Goal: Information Seeking & Learning: Learn about a topic

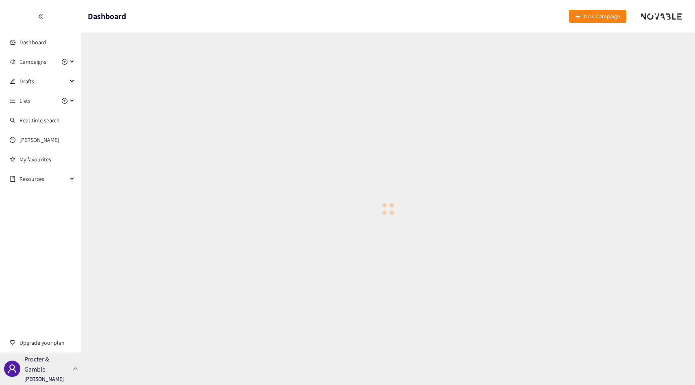
click at [46, 381] on p "[PERSON_NAME]" at bounding box center [43, 379] width 39 height 9
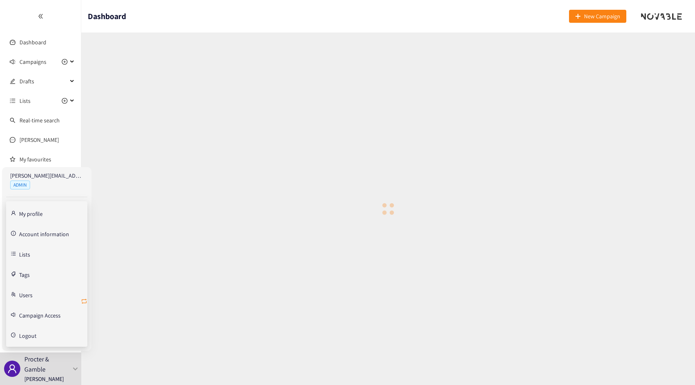
click at [85, 299] on icon "retweet" at bounding box center [84, 301] width 5 height 5
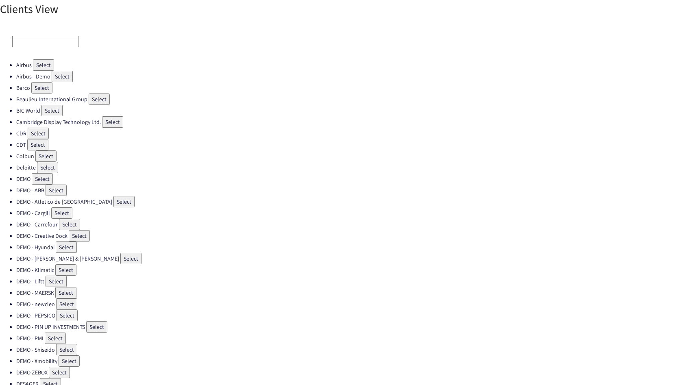
click at [49, 44] on input at bounding box center [45, 41] width 66 height 11
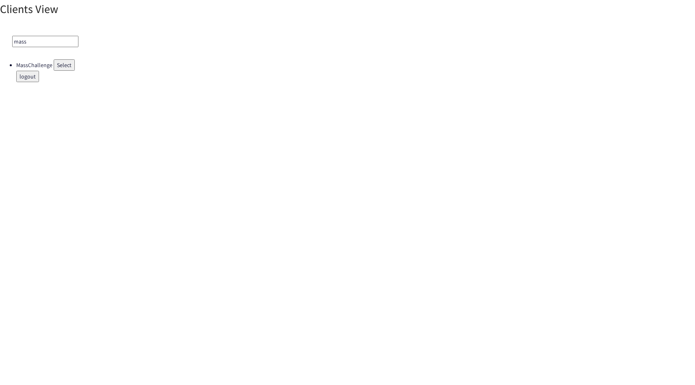
type input "mass"
click at [67, 61] on button "Select" at bounding box center [64, 64] width 21 height 11
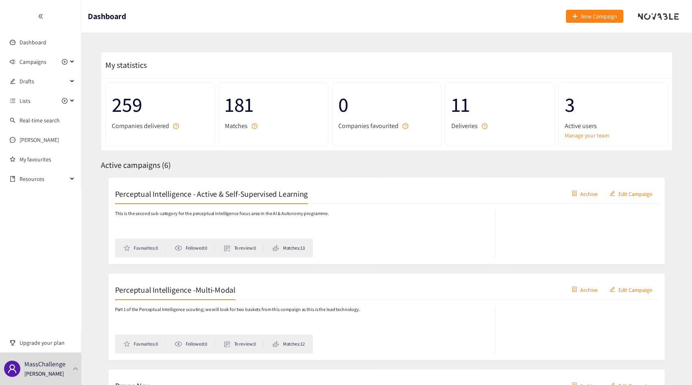
click at [233, 102] on span "181" at bounding box center [273, 105] width 97 height 32
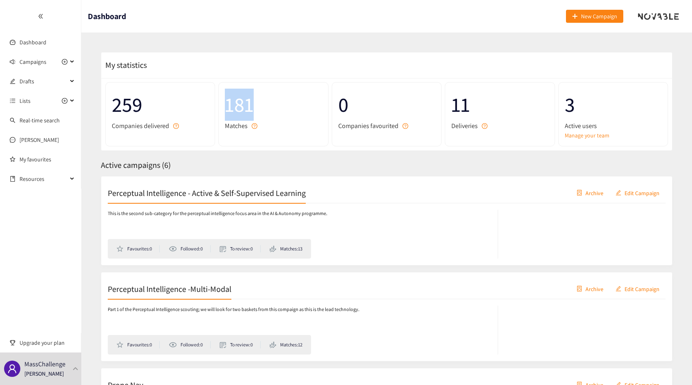
click at [233, 102] on span "181" at bounding box center [273, 105] width 97 height 32
click at [328, 74] on div "My statistics" at bounding box center [386, 65] width 571 height 26
click at [26, 98] on span "Lists" at bounding box center [25, 101] width 11 height 16
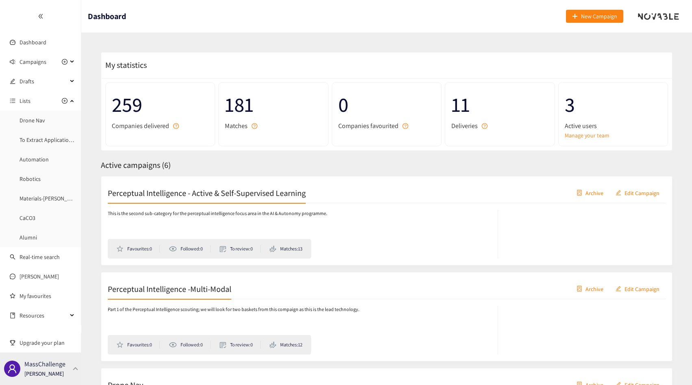
click at [26, 364] on p "MassChallenge" at bounding box center [44, 364] width 41 height 10
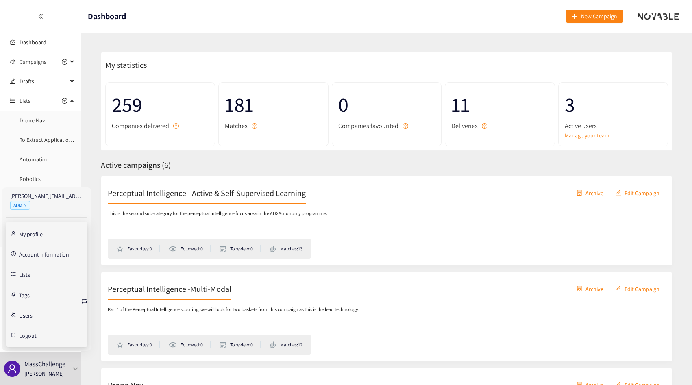
click at [20, 292] on link "Tags" at bounding box center [24, 294] width 11 height 7
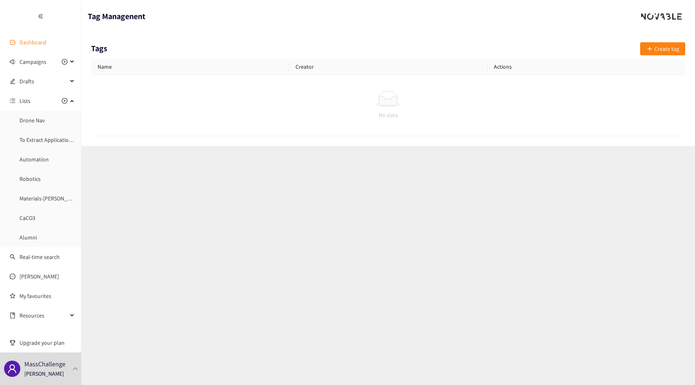
click at [37, 42] on link "Dashboard" at bounding box center [33, 42] width 27 height 7
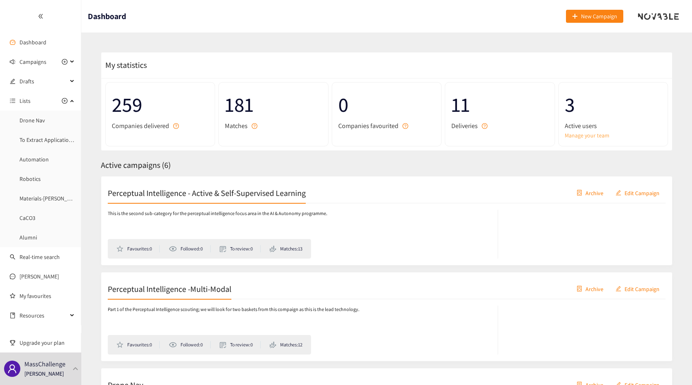
click at [578, 136] on link "Manage your team" at bounding box center [613, 135] width 97 height 9
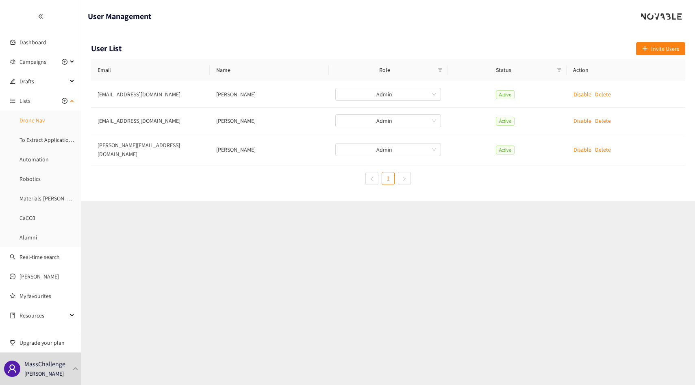
click at [31, 121] on link "Drone Nav" at bounding box center [32, 120] width 25 height 7
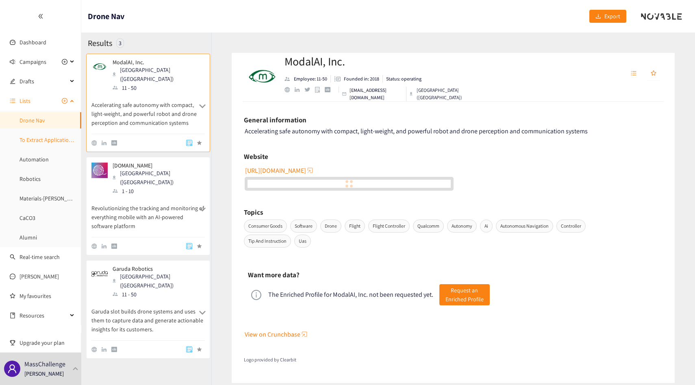
click at [34, 142] on link "To Extract Applications 2025" at bounding box center [54, 139] width 68 height 7
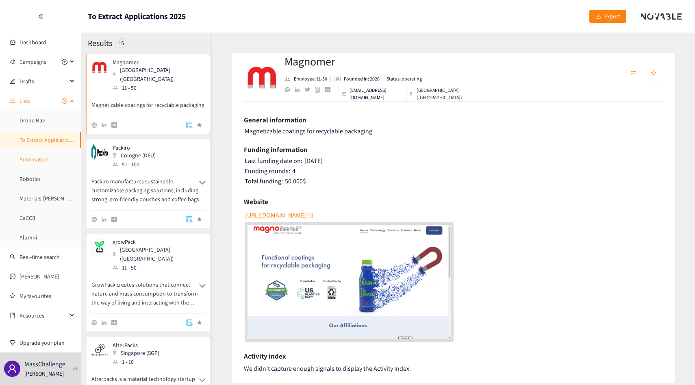
click at [32, 159] on link "Automation" at bounding box center [34, 159] width 29 height 7
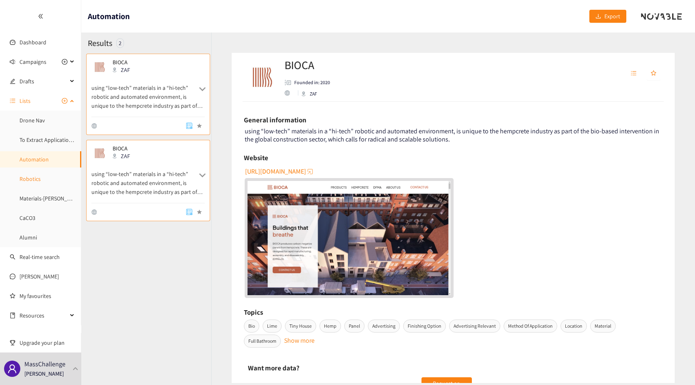
click at [36, 183] on link "Robotics" at bounding box center [30, 178] width 21 height 7
click at [37, 198] on link "Materials-[PERSON_NAME]" at bounding box center [51, 198] width 63 height 7
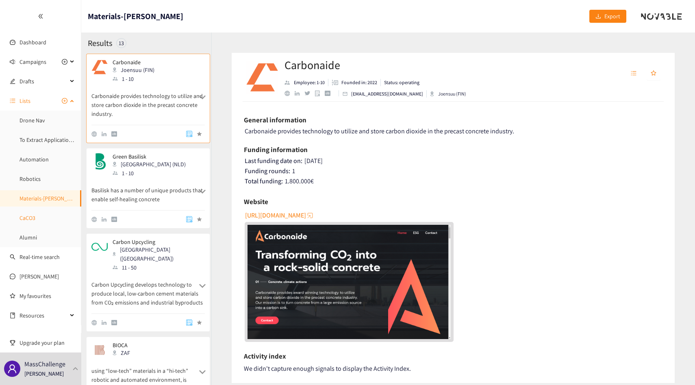
click at [35, 222] on link "CaCO3" at bounding box center [28, 217] width 16 height 7
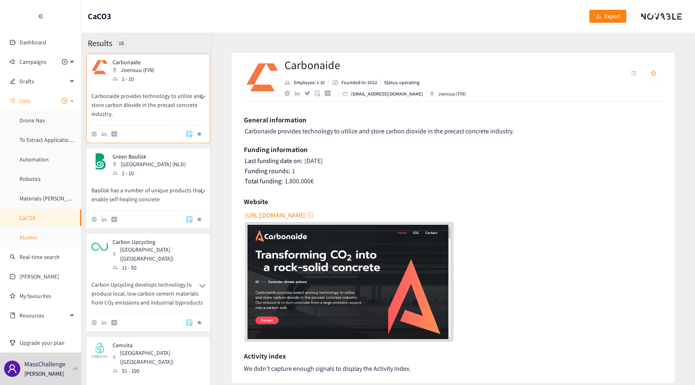
click at [37, 240] on link "Alumni" at bounding box center [28, 237] width 17 height 7
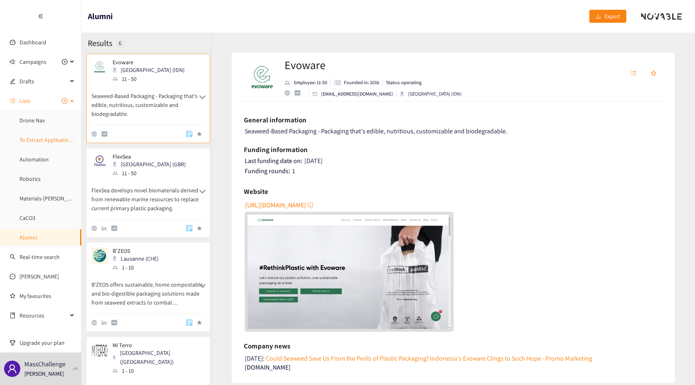
click at [48, 141] on link "To Extract Applications 2025" at bounding box center [54, 139] width 68 height 7
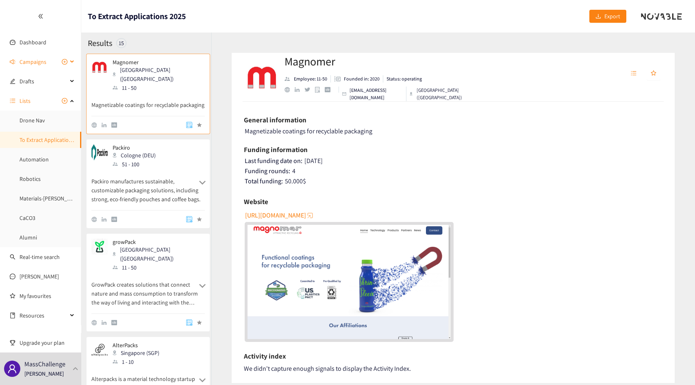
click at [45, 65] on span "Campaigns" at bounding box center [33, 62] width 27 height 16
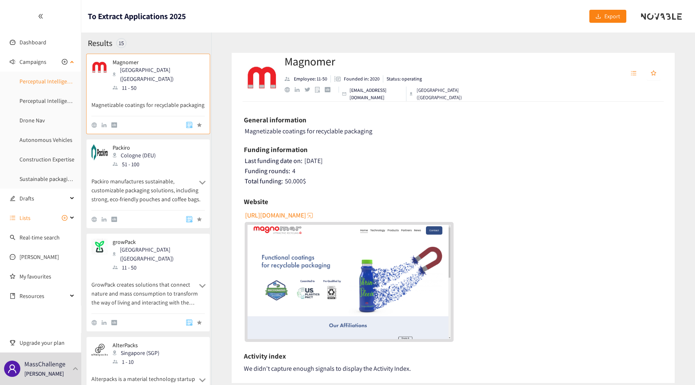
click at [39, 83] on link "Perceptual Intelligence - Active & Self-Supervised Learning" at bounding box center [89, 81] width 139 height 7
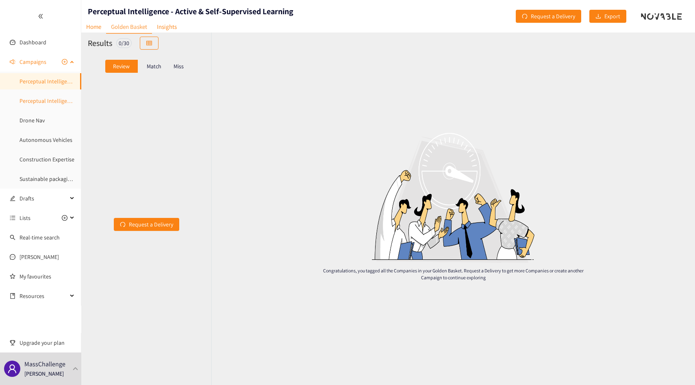
click at [37, 102] on link "Perceptual Intelligence -Multi-Modal" at bounding box center [64, 100] width 88 height 7
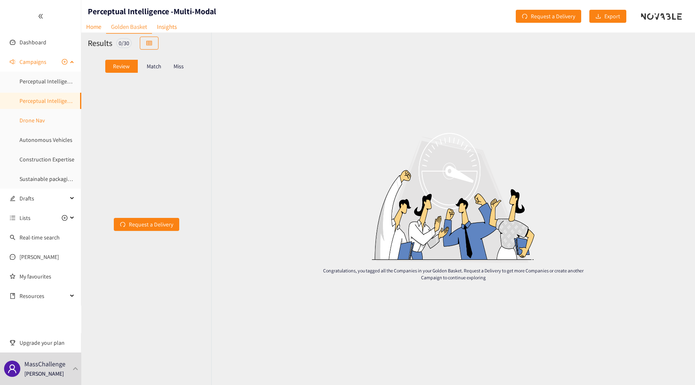
click at [41, 124] on link "Drone Nav" at bounding box center [32, 120] width 25 height 7
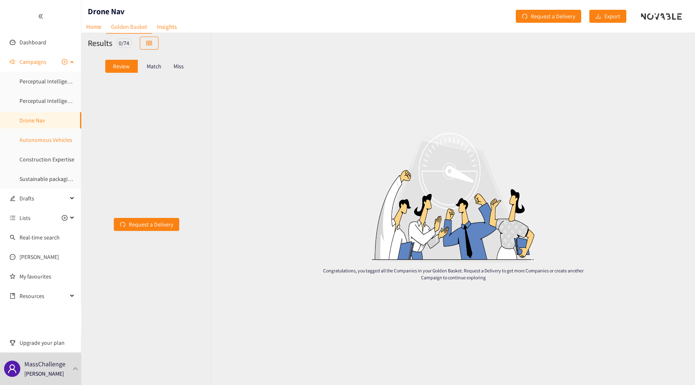
click at [41, 140] on link "Autonomous Vehicles" at bounding box center [46, 139] width 53 height 7
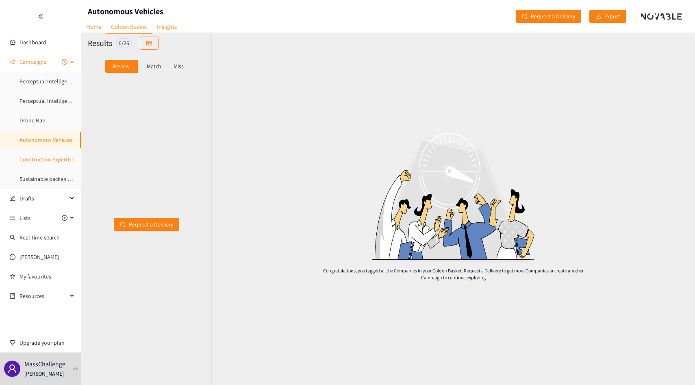
click at [41, 158] on link "Construction Expertise" at bounding box center [47, 159] width 55 height 7
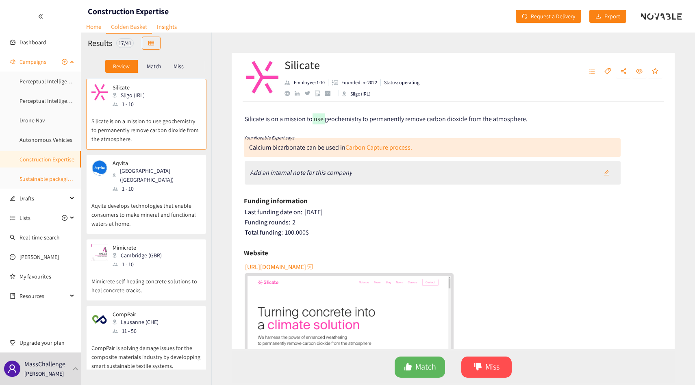
click at [38, 175] on link "Sustainable packaging startup" at bounding box center [56, 178] width 73 height 7
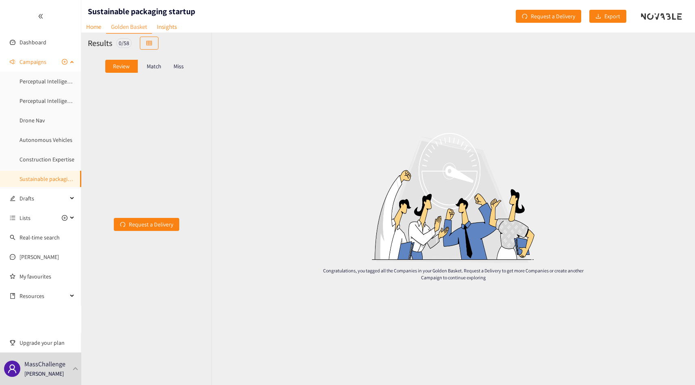
click at [50, 179] on link "Sustainable packaging startup" at bounding box center [56, 178] width 73 height 7
click at [127, 11] on nav "Home Golden Basket Insights" at bounding box center [131, 15] width 100 height 8
click at [137, 7] on h1 "Sustainable packaging startup" at bounding box center [141, 11] width 107 height 11
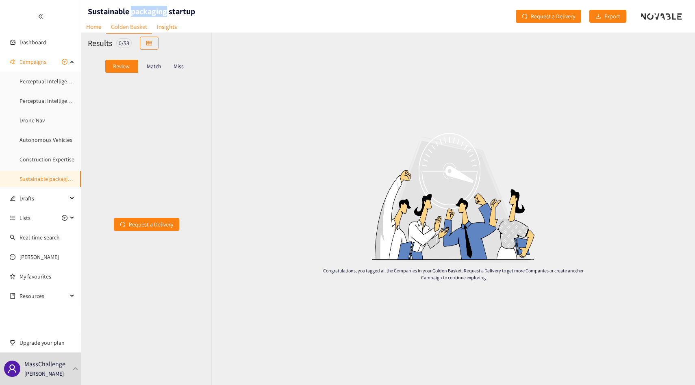
click at [137, 7] on h1 "Sustainable packaging startup" at bounding box center [141, 11] width 107 height 11
copy h1 "Sustainable packaging startup"
click at [98, 28] on link "Home" at bounding box center [93, 26] width 25 height 13
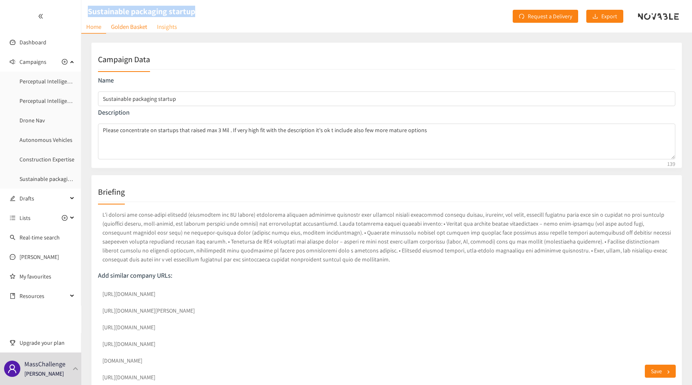
click at [161, 30] on link "Insights" at bounding box center [167, 26] width 30 height 13
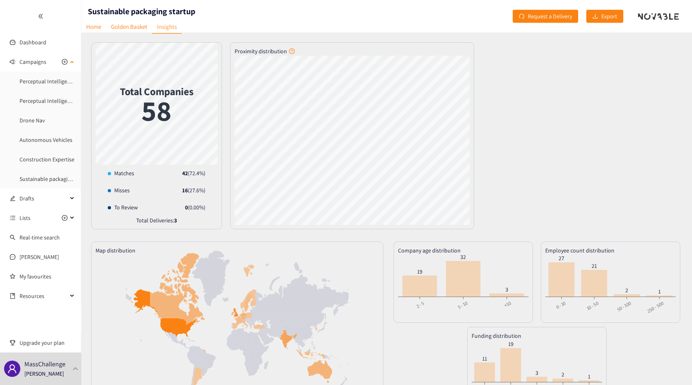
click at [33, 168] on ul "Perceptual Intelligence - Active & Self-Supervised Learning Perceptual Intellig…" at bounding box center [40, 130] width 81 height 114
click at [43, 157] on link "Construction Expertise" at bounding box center [47, 159] width 55 height 7
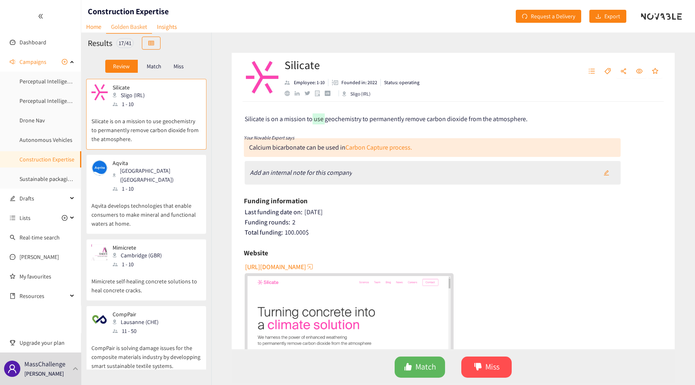
click at [130, 12] on nav "Home Golden Basket Insights" at bounding box center [131, 15] width 100 height 8
click at [139, 6] on h1 "Construction Expertise" at bounding box center [128, 11] width 81 height 11
copy h1 "Construction Expertise"
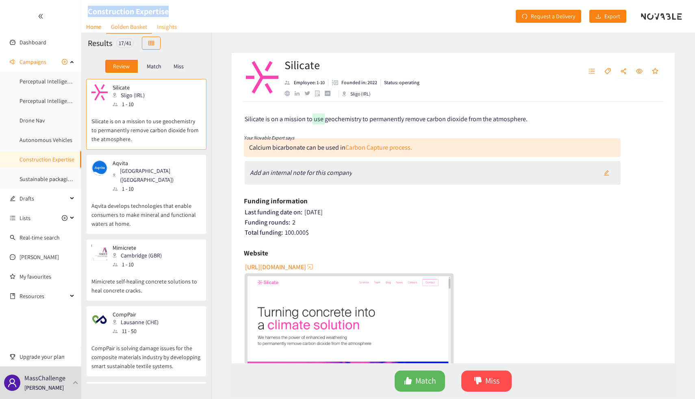
click at [163, 29] on link "Insights" at bounding box center [167, 26] width 30 height 13
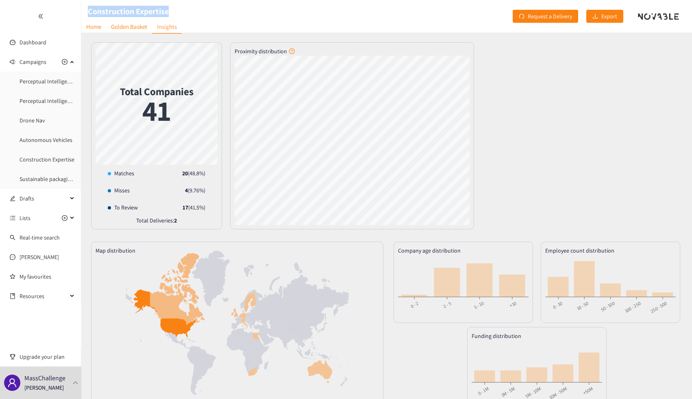
click at [260, 6] on header "Construction Expertise Home Golden Basket Insights Request a Delivery Export" at bounding box center [386, 16] width 611 height 33
click at [36, 136] on link "Autonomous Vehicles" at bounding box center [46, 139] width 53 height 7
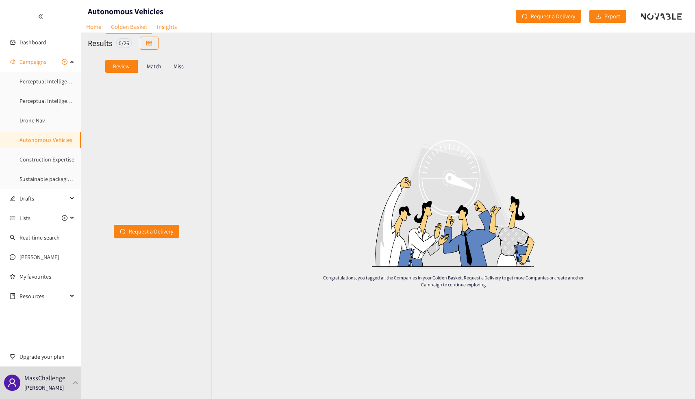
click at [111, 13] on nav "Home Golden Basket Insights" at bounding box center [131, 15] width 100 height 8
click at [112, 12] on nav "Home Golden Basket Insights" at bounding box center [131, 15] width 100 height 8
click at [118, 6] on h1 "Autonomous Vehicles" at bounding box center [126, 11] width 76 height 11
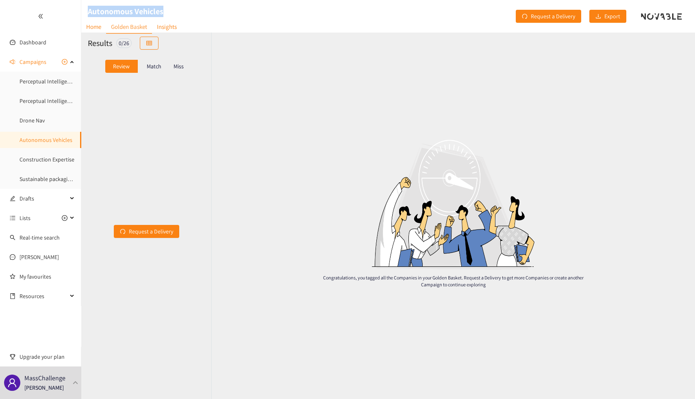
click at [118, 6] on h1 "Autonomous Vehicles" at bounding box center [126, 11] width 76 height 11
copy h1 "Autonomous Vehicles"
click at [159, 25] on link "Insights" at bounding box center [167, 26] width 30 height 13
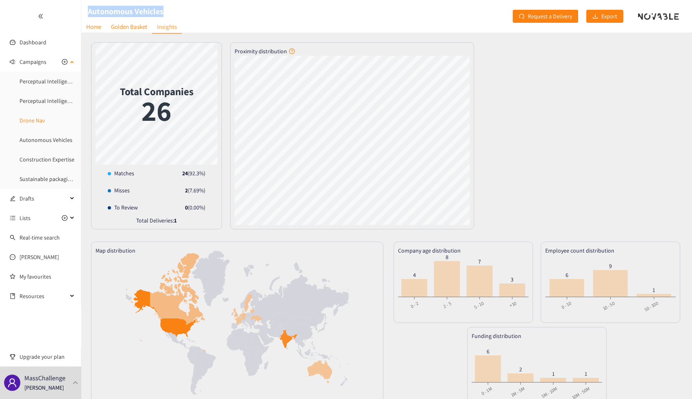
click at [43, 124] on link "Drone Nav" at bounding box center [32, 120] width 25 height 7
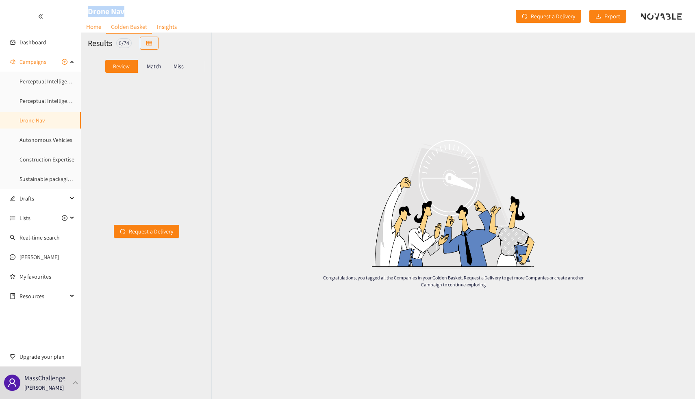
click at [104, 3] on div "Drone Nav" at bounding box center [102, 16] width 43 height 33
click at [172, 25] on link "Insights" at bounding box center [167, 26] width 30 height 13
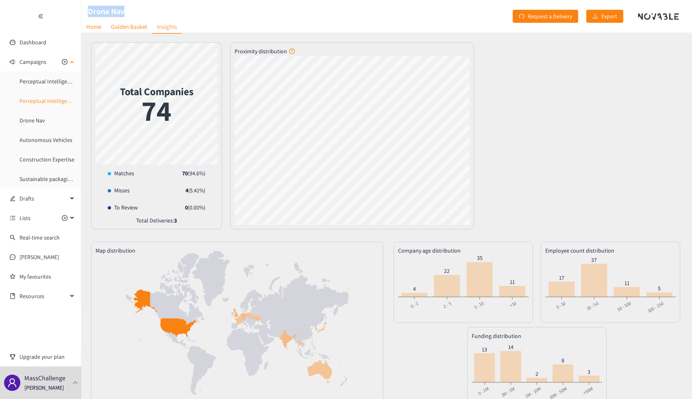
click at [43, 103] on link "Perceptual Intelligence -Multi-Modal" at bounding box center [64, 100] width 88 height 7
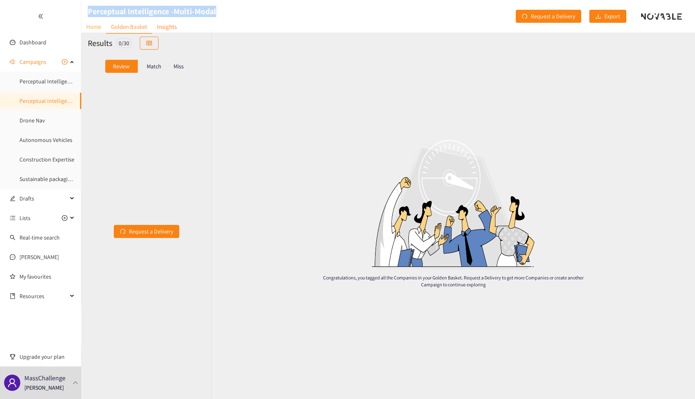
click at [95, 28] on link "Home" at bounding box center [93, 26] width 25 height 13
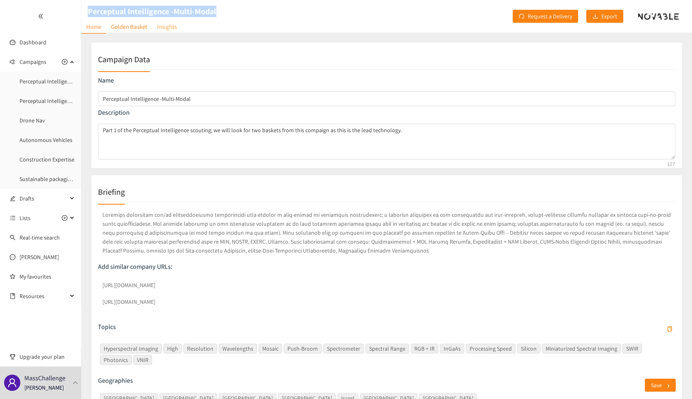
click at [170, 21] on link "Insights" at bounding box center [167, 26] width 30 height 13
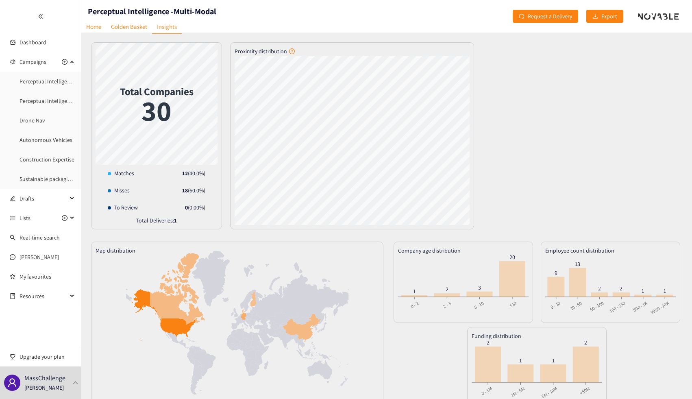
click at [154, 5] on div "Perceptual Intelligence -Multi-Modal" at bounding box center [148, 16] width 135 height 33
click at [154, 7] on h1 "Perceptual Intelligence -Multi-Modal" at bounding box center [152, 11] width 129 height 11
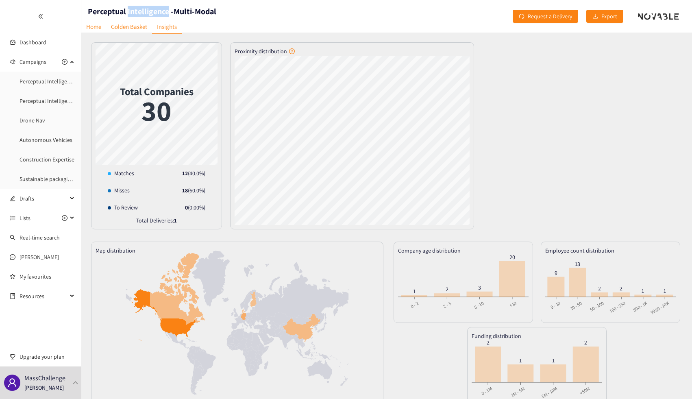
click at [154, 7] on h1 "Perceptual Intelligence -Multi-Modal" at bounding box center [152, 11] width 129 height 11
copy h1 "Perceptual Intelligence -Multi-Modal"
click at [52, 82] on link "Perceptual Intelligence - Active & Self-Supervised Learning" at bounding box center [89, 81] width 139 height 7
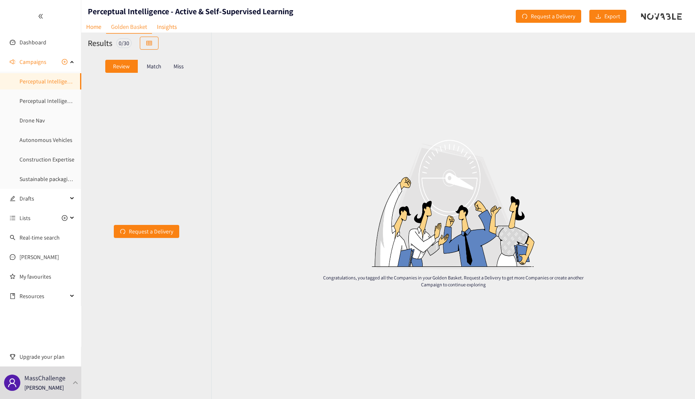
click at [132, 13] on nav "Home Golden Basket Insights" at bounding box center [131, 15] width 100 height 8
click at [133, 9] on h1 "Perceptual Intelligence - Active & Self-Supervised Learning" at bounding box center [191, 11] width 206 height 11
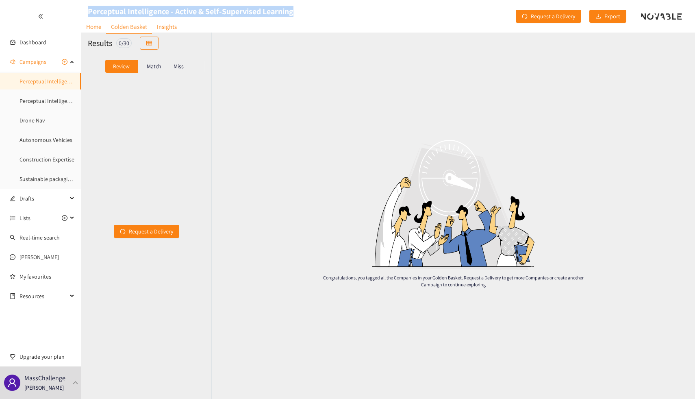
click at [133, 9] on h1 "Perceptual Intelligence - Active & Self-Supervised Learning" at bounding box center [191, 11] width 206 height 11
copy h1 "Perceptual Intelligence - Active & Self-Supervised Learning"
click at [169, 24] on link "Insights" at bounding box center [167, 26] width 30 height 13
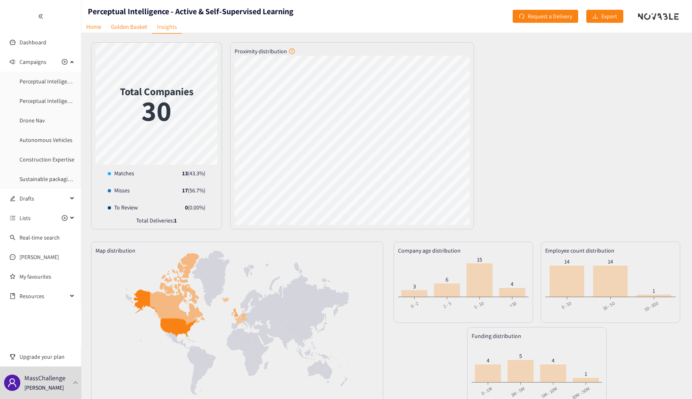
click at [125, 11] on nav "Home Golden Basket Insights" at bounding box center [131, 15] width 100 height 8
click at [125, 34] on div "Total Companies 30 Misses : 17 Matches 13 ( 43.3 %) Misses 17 ( 56.7 %) To Revi…" at bounding box center [386, 251] width 611 height 436
click at [130, 30] on link "Golden Basket" at bounding box center [129, 26] width 46 height 13
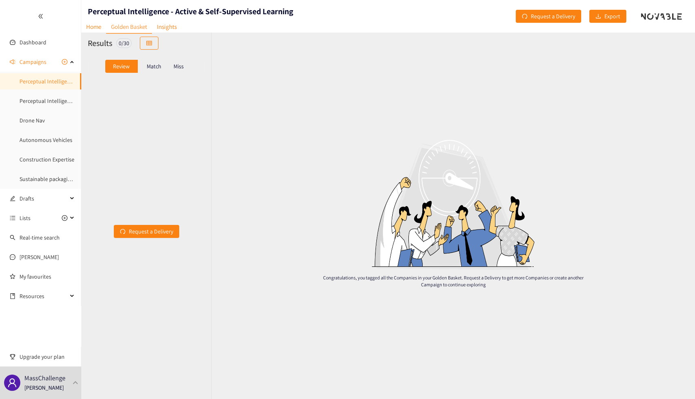
click at [159, 67] on p "Match" at bounding box center [154, 66] width 15 height 7
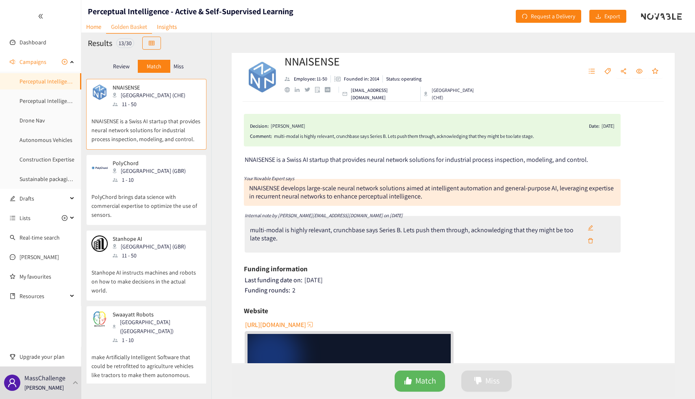
click at [150, 191] on p "PolyChord brings data science with commercial expertise to optimize the use of …" at bounding box center [146, 201] width 110 height 35
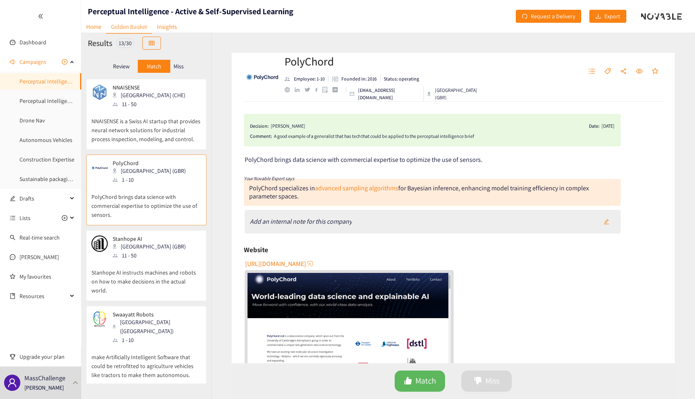
click at [141, 260] on p "Stanhope AI instructs machines and robots on how to make decisions in the actua…" at bounding box center [146, 277] width 110 height 35
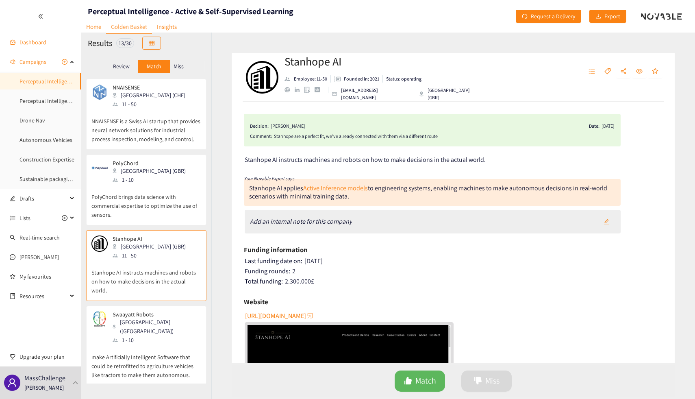
click at [39, 46] on link "Dashboard" at bounding box center [33, 42] width 27 height 7
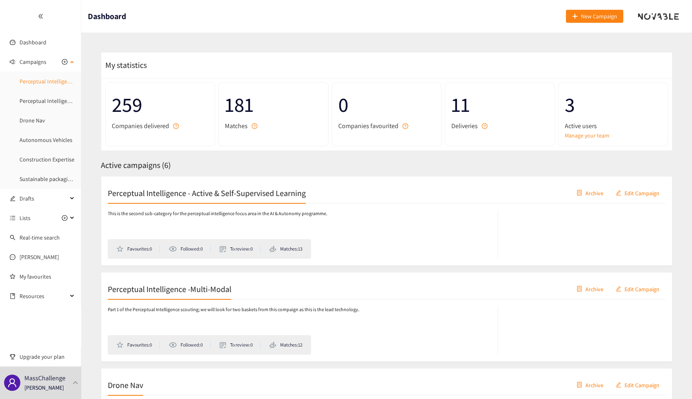
click at [54, 79] on link "Perceptual Intelligence - Active & Self-Supervised Learning" at bounding box center [89, 81] width 139 height 7
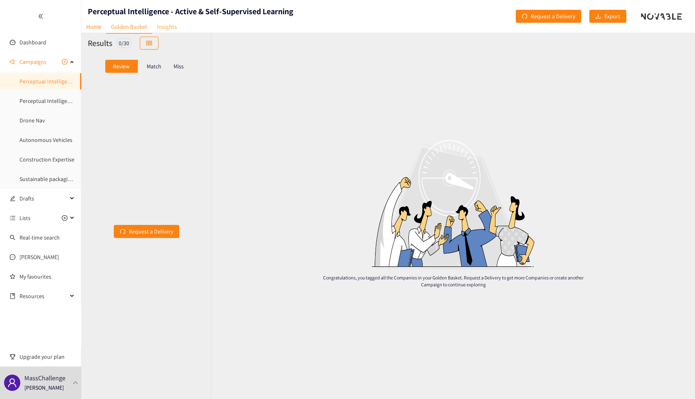
click at [170, 25] on link "Insights" at bounding box center [167, 26] width 30 height 13
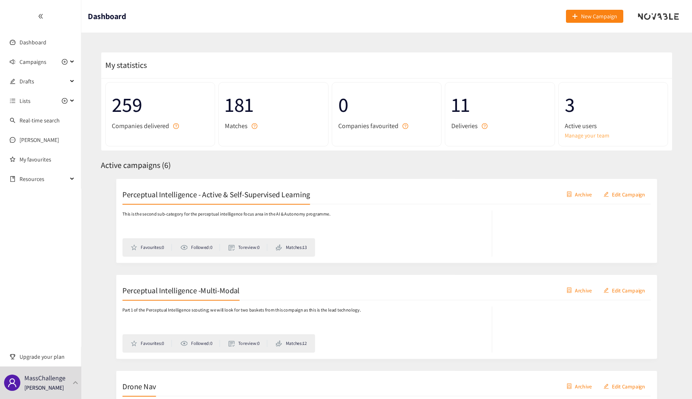
click at [601, 137] on link "Manage your team" at bounding box center [613, 135] width 97 height 9
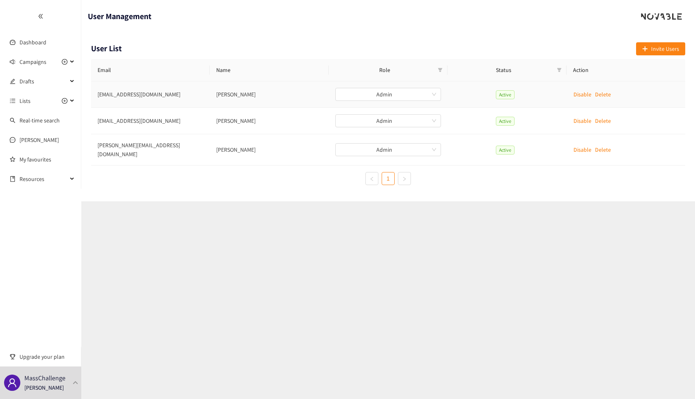
click at [235, 98] on td "[PERSON_NAME]" at bounding box center [269, 94] width 119 height 26
click at [233, 115] on td "[PERSON_NAME]" at bounding box center [269, 121] width 119 height 26
click at [229, 124] on td "[PERSON_NAME]" at bounding box center [269, 121] width 119 height 26
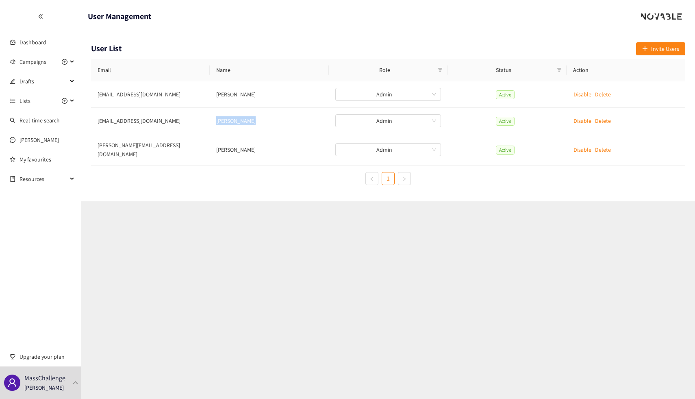
copy td "[PERSON_NAME]"
click at [227, 147] on td "[PERSON_NAME]" at bounding box center [269, 149] width 119 height 31
copy td "[PERSON_NAME]"
